Goal: Transaction & Acquisition: Purchase product/service

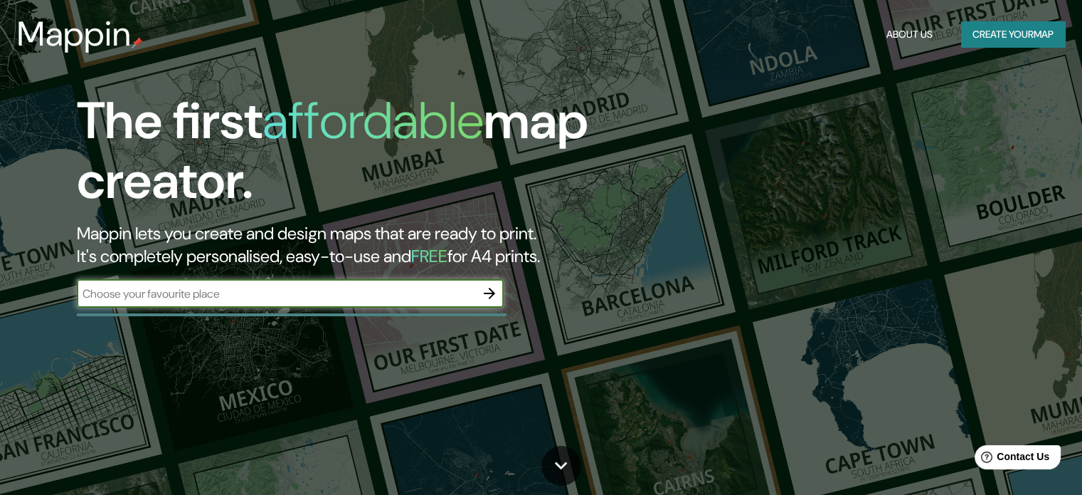
click at [317, 295] on input "text" at bounding box center [276, 293] width 398 height 16
type input "[GEOGRAPHIC_DATA][PERSON_NAME]"
click at [488, 297] on icon "button" at bounding box center [489, 293] width 17 height 17
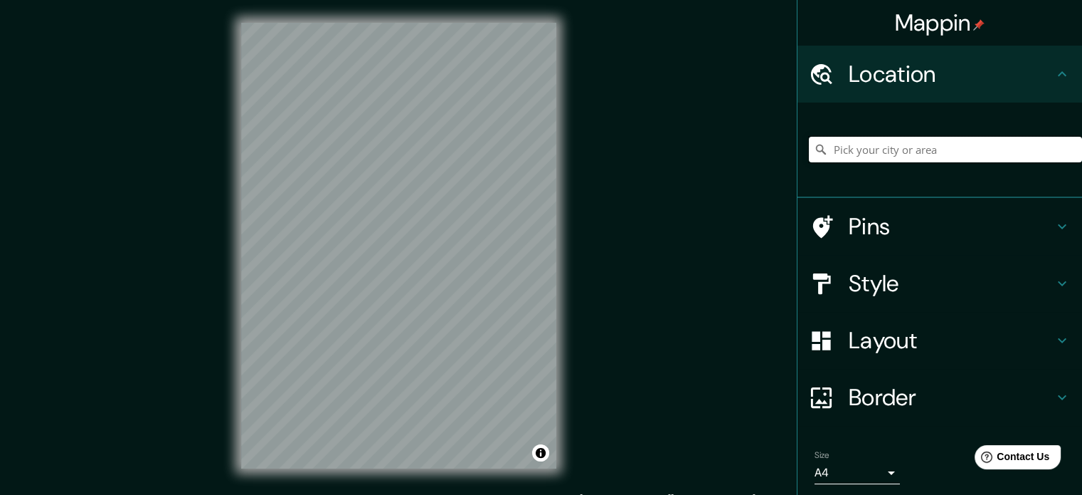
click at [848, 145] on input "Pick your city or area" at bounding box center [945, 150] width 273 height 26
click at [862, 144] on input "Pick your city or area" at bounding box center [945, 150] width 273 height 26
type input "lima"
click at [915, 142] on input "lima" at bounding box center [945, 150] width 273 height 26
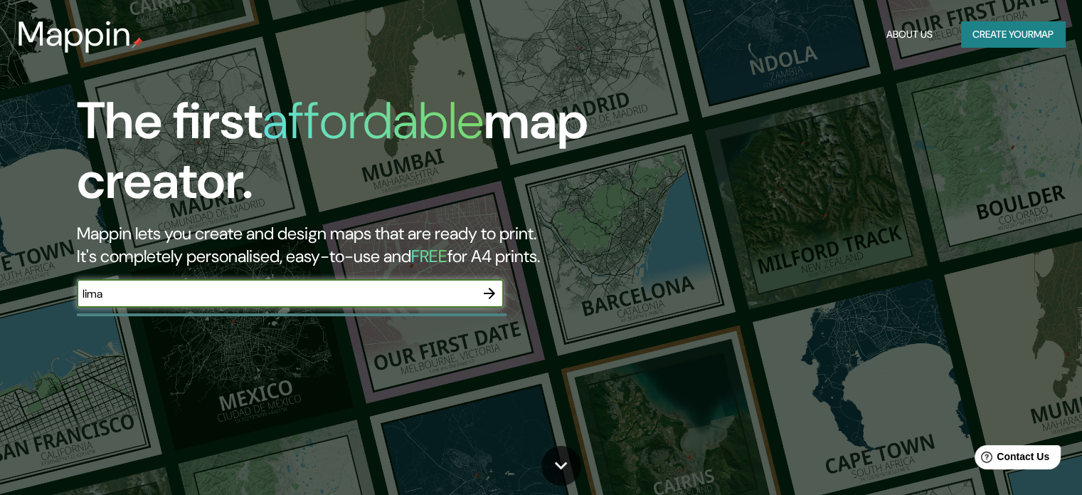
type input "lima"
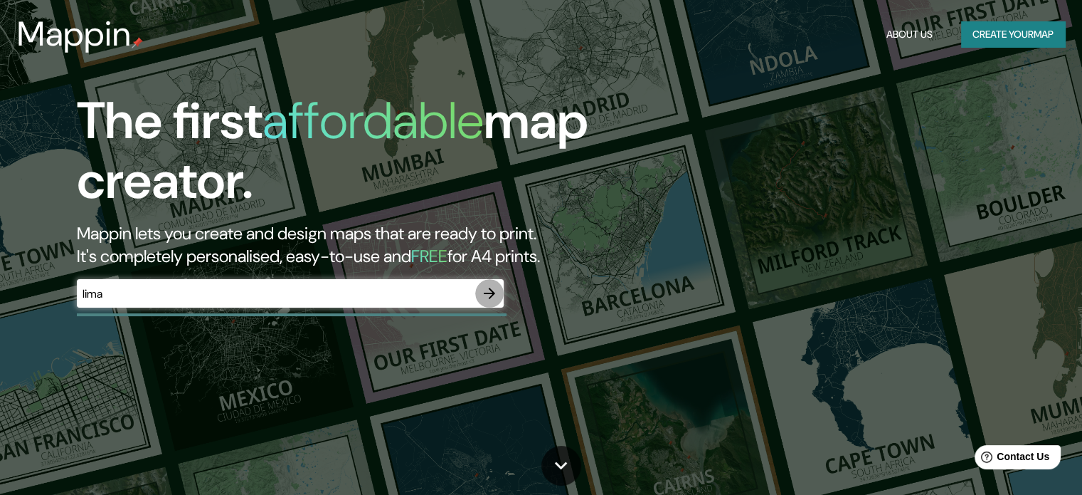
click at [491, 296] on icon "button" at bounding box center [489, 292] width 11 height 11
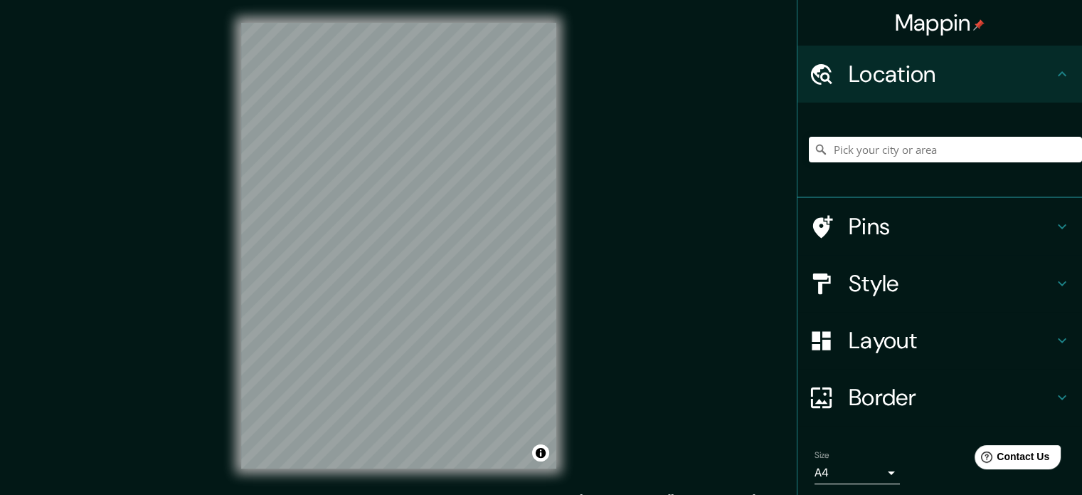
click at [911, 82] on h4 "Location" at bounding box center [951, 74] width 205 height 28
click at [579, 207] on div "Mappin Location Pins Style Layout Border Choose a border. Hint : you can make l…" at bounding box center [541, 257] width 1082 height 514
click at [887, 470] on body "Mappin Location Pins Style Layout Border Choose a border. Hint : you can make l…" at bounding box center [541, 247] width 1082 height 495
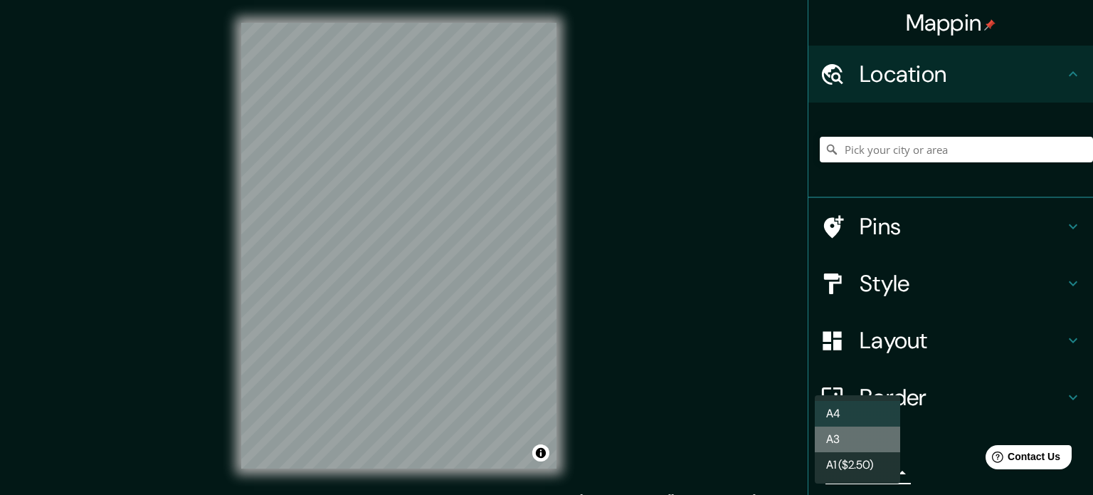
click at [860, 431] on li "A3" at bounding box center [857, 439] width 85 height 26
type input "a4"
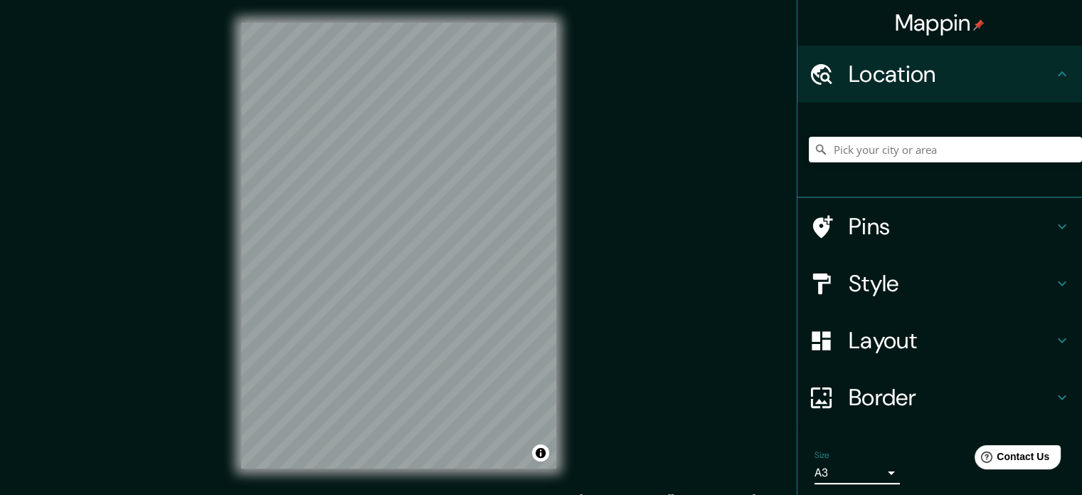
click at [864, 402] on h4 "Border" at bounding box center [951, 397] width 205 height 28
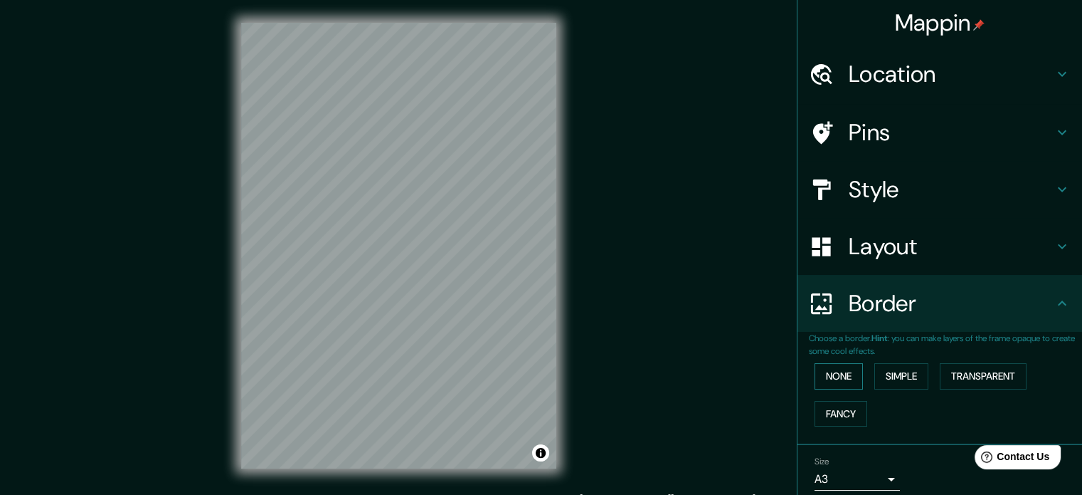
click at [817, 364] on button "None" at bounding box center [839, 376] width 48 height 26
